Goal: Task Accomplishment & Management: Manage account settings

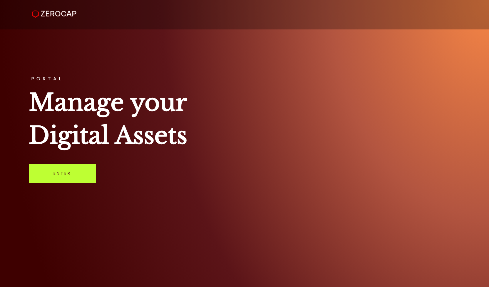
drag, startPoint x: 0, startPoint y: 0, endPoint x: 87, endPoint y: 169, distance: 190.1
click at [87, 170] on link "Enter" at bounding box center [62, 173] width 67 height 19
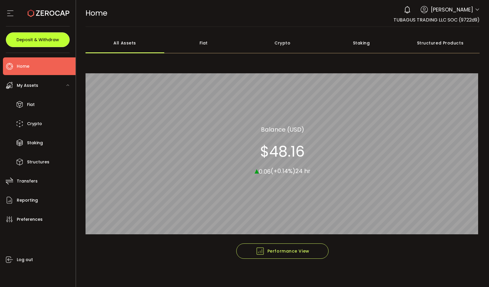
click at [39, 34] on button "Deposit & Withdraw" at bounding box center [38, 39] width 64 height 15
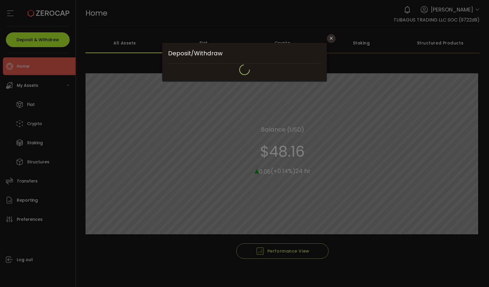
type input "**********"
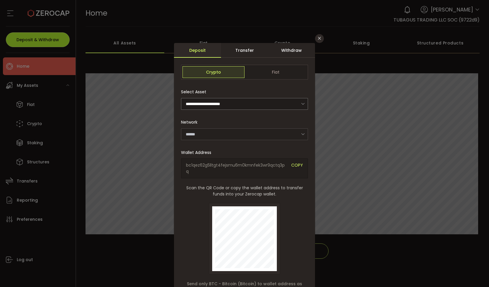
type input "*******"
click at [255, 50] on div "Transfer" at bounding box center [244, 50] width 47 height 15
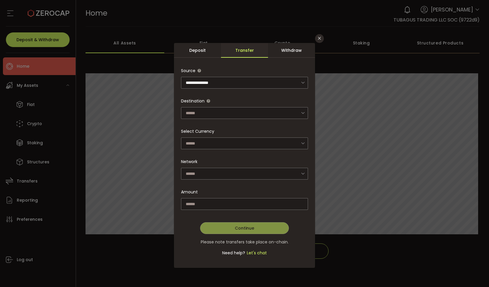
click at [285, 49] on div "Withdraw" at bounding box center [291, 50] width 47 height 15
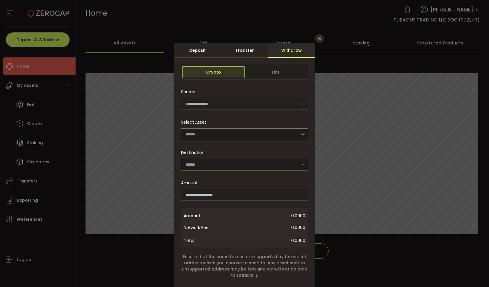
click at [272, 167] on input "dialog" at bounding box center [244, 165] width 127 height 12
click at [277, 128] on input "dialog" at bounding box center [244, 134] width 127 height 12
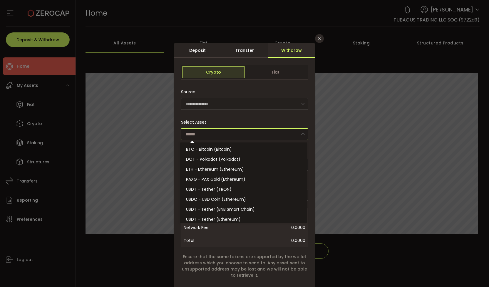
click at [272, 121] on div "Select Asset" at bounding box center [244, 128] width 127 height 24
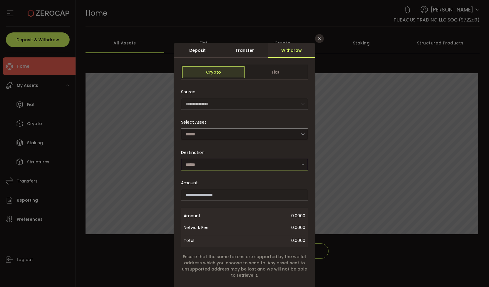
click at [262, 160] on input "dialog" at bounding box center [244, 165] width 127 height 12
